Goal: Transaction & Acquisition: Purchase product/service

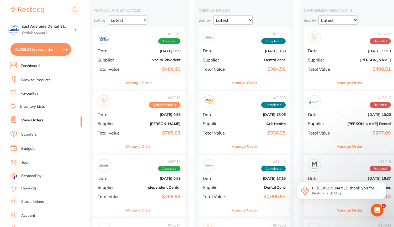
click at [49, 49] on button "$1,668.24 in your order" at bounding box center [40, 49] width 61 height 13
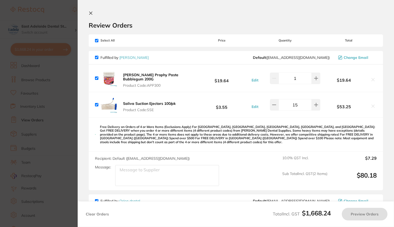
checkbox input "true"
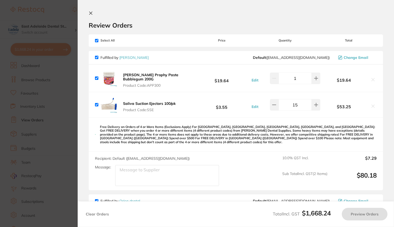
checkbox input "true"
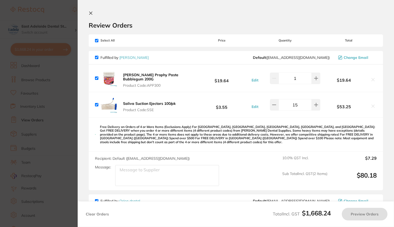
checkbox input "true"
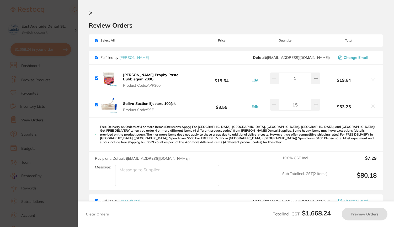
checkbox input "true"
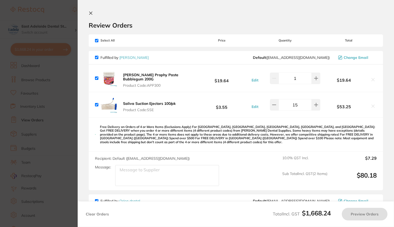
checkbox input "true"
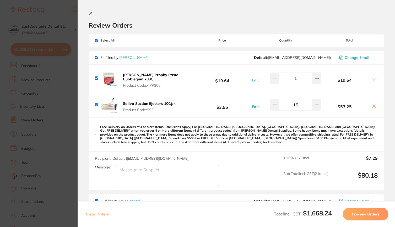
click at [92, 13] on icon at bounding box center [91, 13] width 4 height 4
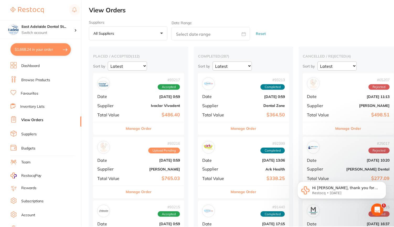
scroll to position [46, 0]
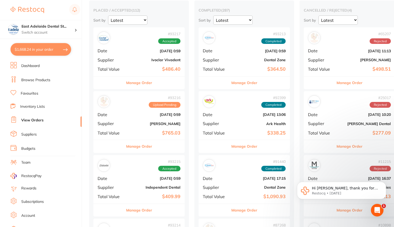
click at [51, 49] on button "$1,668.24 in your order" at bounding box center [40, 49] width 61 height 13
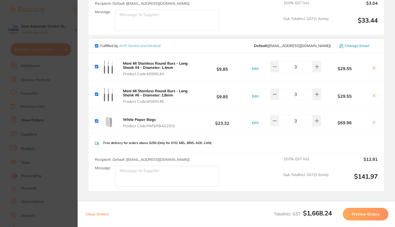
scroll to position [917, 0]
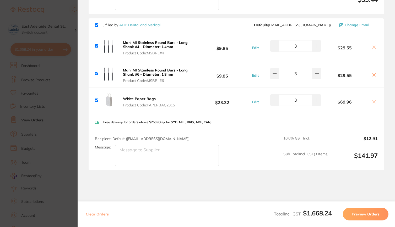
click at [372, 104] on icon at bounding box center [374, 101] width 4 height 4
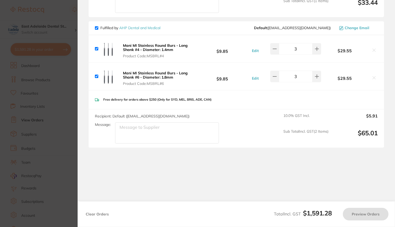
scroll to position [921, 0]
checkbox input "true"
click at [60, 14] on section "Update RRP Set your pre negotiated price for this item. Item Agreed RRP (excl. …" at bounding box center [197, 113] width 395 height 227
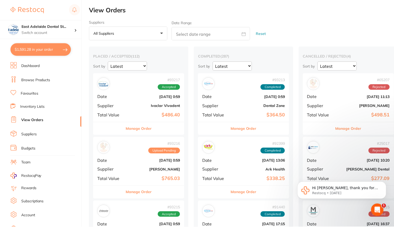
scroll to position [46, 0]
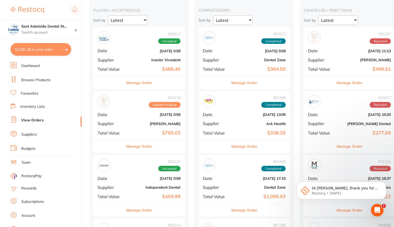
click at [44, 50] on button "$1,591.28 in your order" at bounding box center [40, 49] width 61 height 13
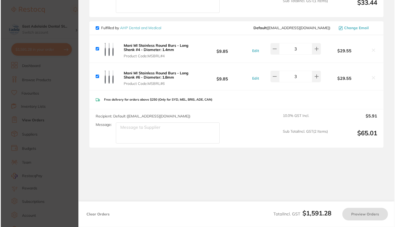
scroll to position [0, 0]
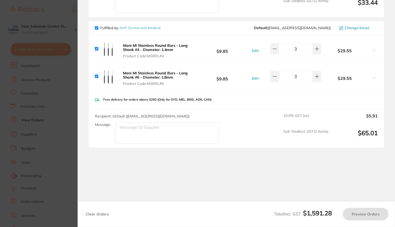
click at [44, 50] on section "Update RRP Set your pre negotiated price for this item. Item Agreed RRP (excl. …" at bounding box center [197, 113] width 395 height 227
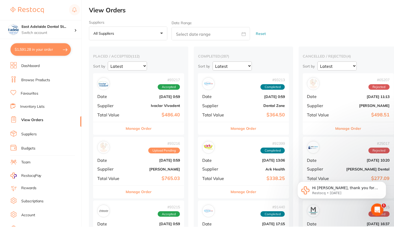
scroll to position [46, 0]
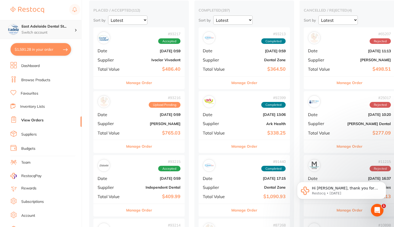
click at [48, 30] on p "Switch account" at bounding box center [47, 32] width 53 height 5
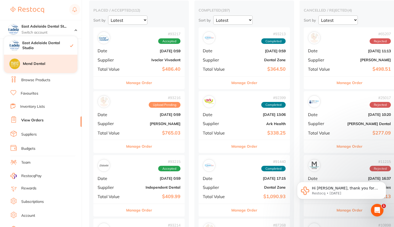
click at [36, 67] on div "Mend Dental" at bounding box center [40, 64] width 73 height 18
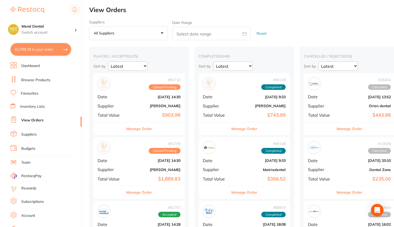
click at [46, 48] on button "$1,709.79 in your order" at bounding box center [40, 49] width 61 height 13
checkbox input "true"
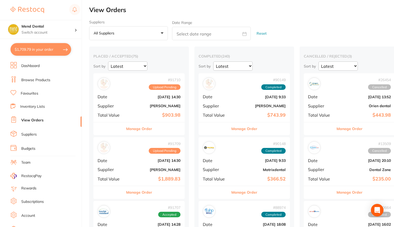
checkbox input "true"
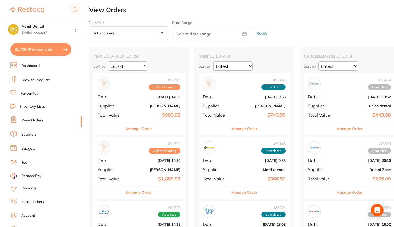
checkbox input "true"
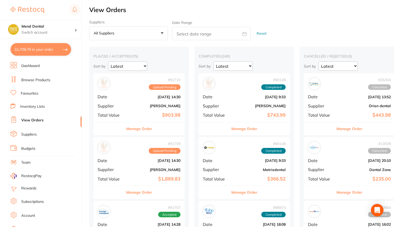
checkbox input "true"
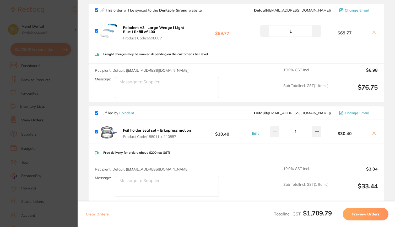
scroll to position [630, 0]
click at [374, 134] on icon at bounding box center [374, 133] width 4 height 4
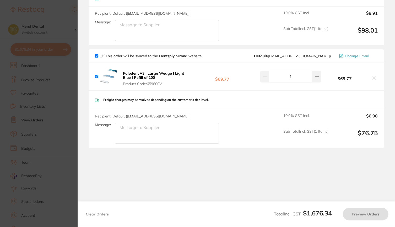
scroll to position [0, 0]
checkbox input "true"
